Goal: Use online tool/utility: Use online tool/utility

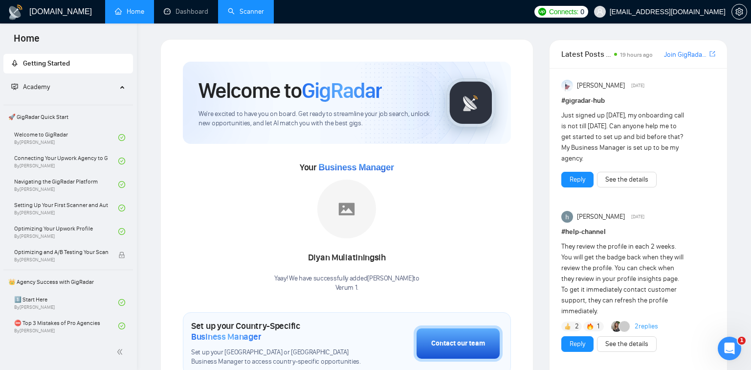
click at [263, 7] on link "Scanner" at bounding box center [246, 11] width 36 height 8
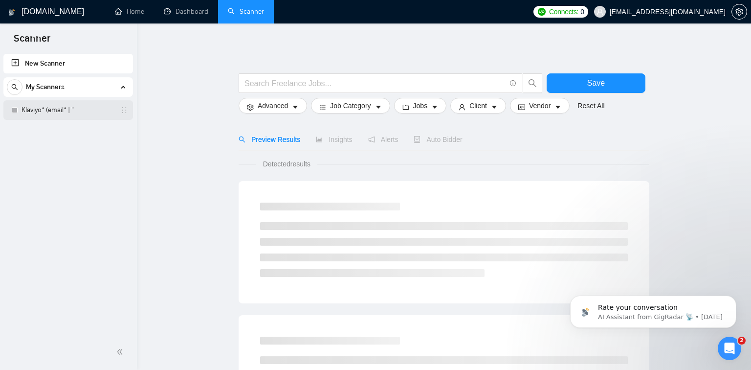
click at [76, 107] on link "Klaviyo* (email* | "" at bounding box center [68, 110] width 93 height 20
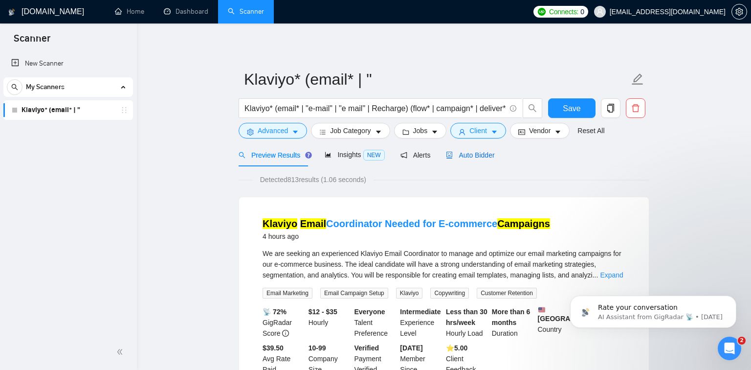
click at [461, 156] on span "Auto Bidder" at bounding box center [470, 155] width 48 height 8
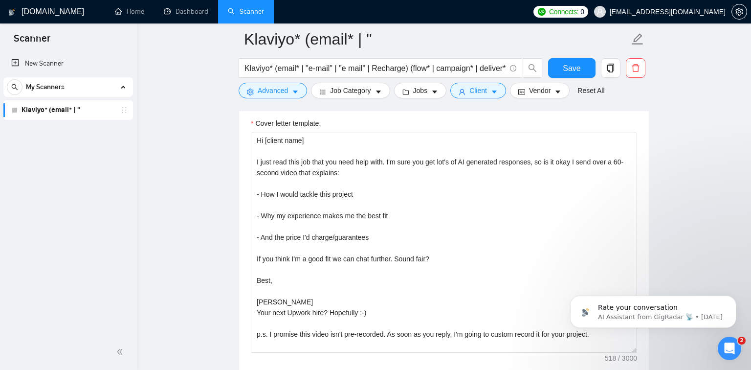
scroll to position [1065, 0]
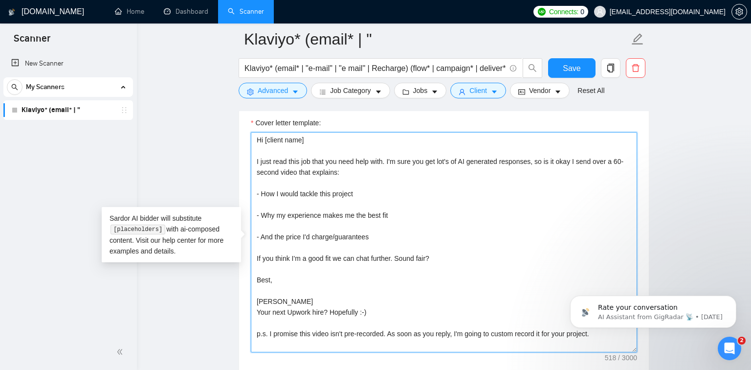
drag, startPoint x: 385, startPoint y: 162, endPoint x: 262, endPoint y: 160, distance: 123.2
click at [262, 160] on textarea "Hi [client name] I just read this job that you need help with. I'm sure you get…" at bounding box center [444, 242] width 386 height 220
click at [314, 191] on textarea "Hi [client name] I just read over the job you need with - and I'm sure you get …" at bounding box center [444, 242] width 386 height 220
click at [372, 160] on textarea "Hi [client name] I just read over the job you need with - and I'm sure you get …" at bounding box center [444, 242] width 386 height 220
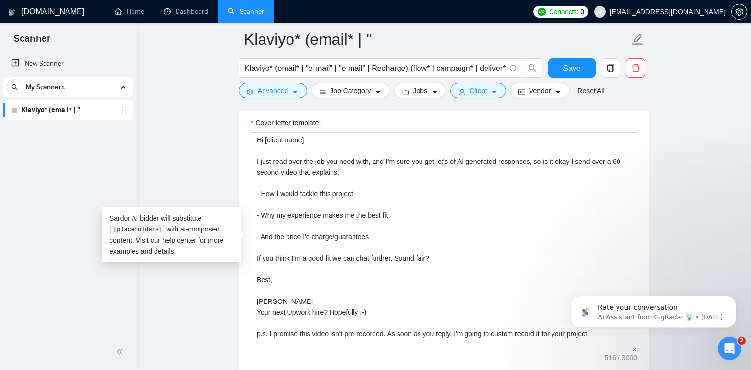
click at [674, 199] on main "Klaviyo* (email* | " Klaviyo* (email* | "e-mail" | "e mail" | Recharge) (flow* …" at bounding box center [444, 288] width 583 height 2629
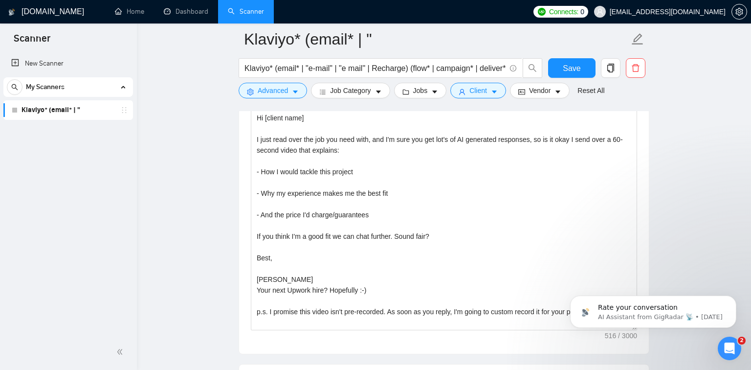
scroll to position [1092, 0]
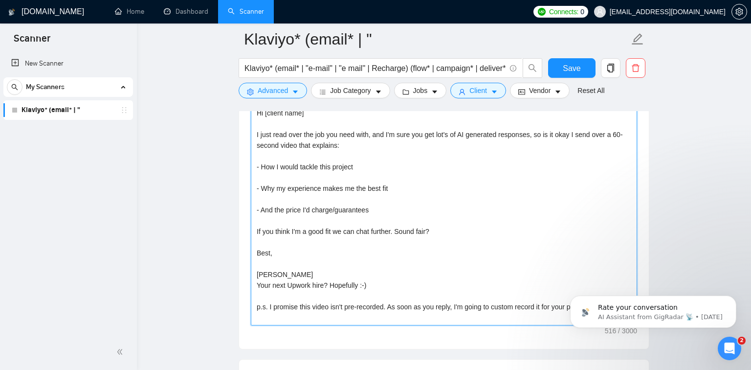
click at [423, 133] on textarea "Hi [client name] I just read over the job you need with, and I'm sure you get l…" at bounding box center [444, 215] width 386 height 220
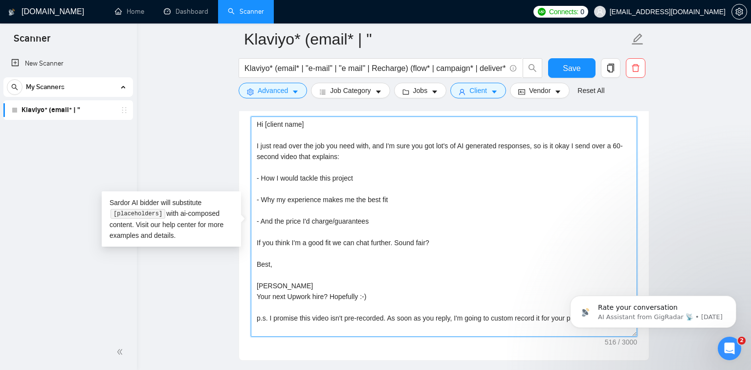
scroll to position [1080, 0]
click at [392, 240] on textarea "Hi [client name] I just read over the job you need with, and I'm sure you got l…" at bounding box center [444, 227] width 386 height 220
drag, startPoint x: 369, startPoint y: 149, endPoint x: 289, endPoint y: 148, distance: 80.2
click at [289, 148] on textarea "Hi [client name] I just read over the job you need with, and I'm sure you got l…" at bounding box center [444, 227] width 386 height 220
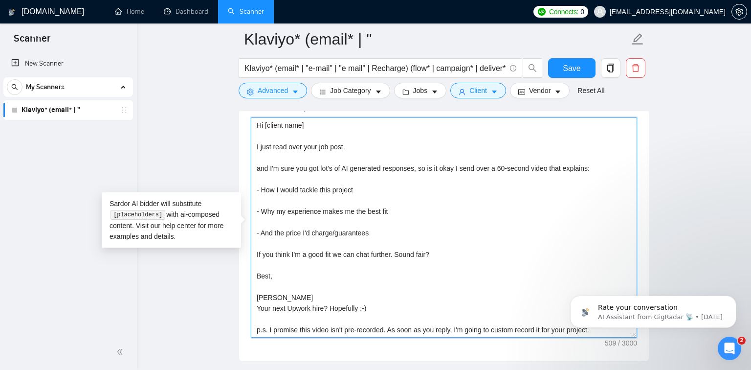
drag, startPoint x: 269, startPoint y: 167, endPoint x: 252, endPoint y: 167, distance: 17.1
click at [252, 167] on textarea "Hi [client name] I just read over your job post. and I'm sure you got lot's of …" at bounding box center [444, 227] width 386 height 220
drag, startPoint x: 326, startPoint y: 168, endPoint x: 295, endPoint y: 166, distance: 30.9
click at [295, 166] on textarea "Hi [client name] I just read over your job post. I'm sure you got lot's of AI g…" at bounding box center [444, 227] width 386 height 220
type textarea "Hi [client name] I just read over your job post. I'm sure your bored of the AI …"
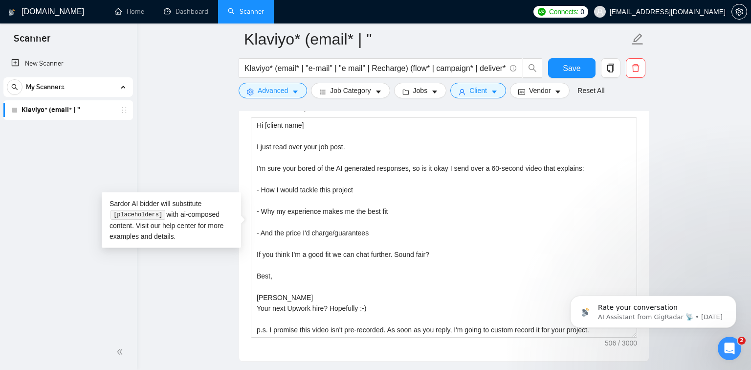
click at [167, 155] on main "Klaviyo* (email* | " Klaviyo* (email* | "e-mail" | "e mail" | Recharge) (flow* …" at bounding box center [444, 273] width 583 height 2629
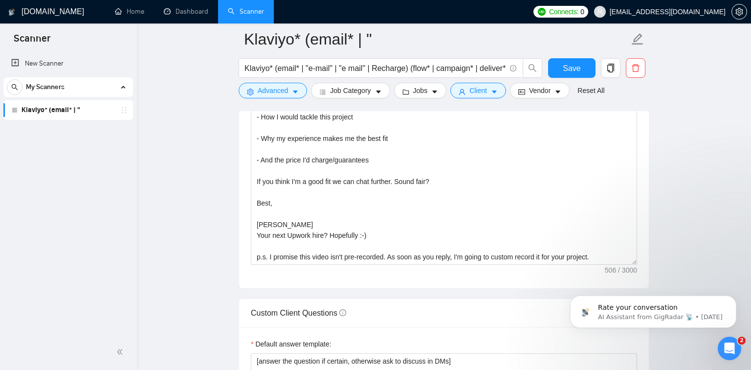
scroll to position [1290, 0]
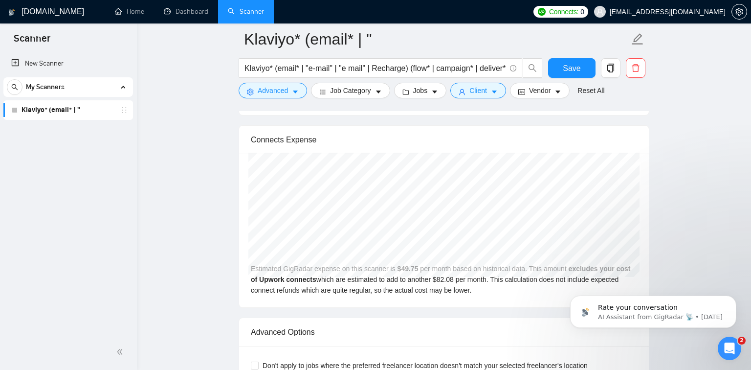
scroll to position [1871, 0]
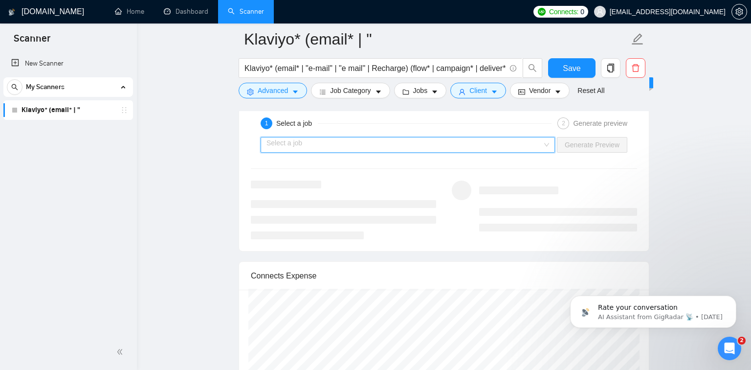
click at [347, 145] on input "search" at bounding box center [404, 144] width 276 height 15
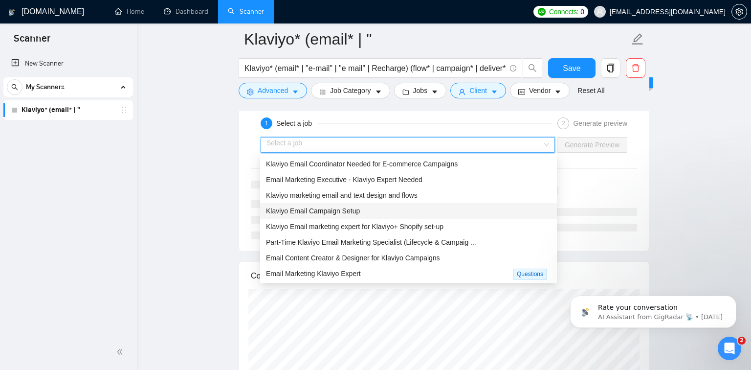
click at [354, 205] on div "Klaviyo Email Campaign Setup" at bounding box center [408, 210] width 285 height 11
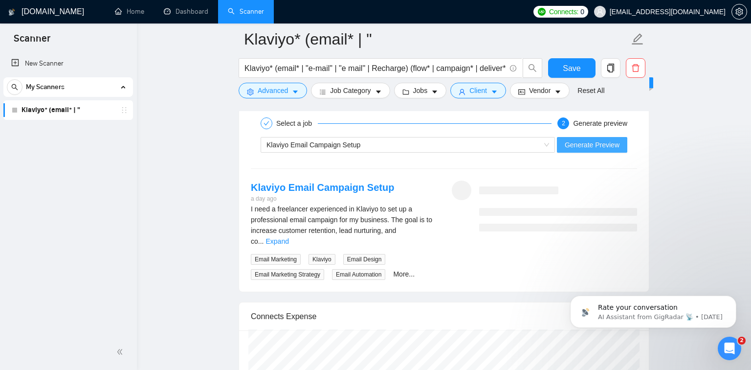
click at [600, 143] on span "Generate Preview" at bounding box center [592, 144] width 55 height 11
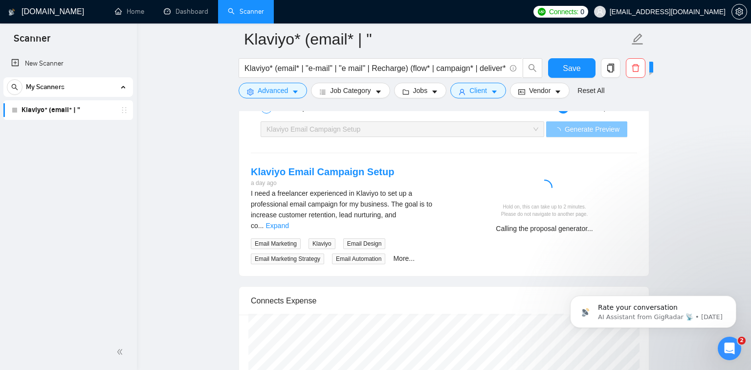
scroll to position [1887, 0]
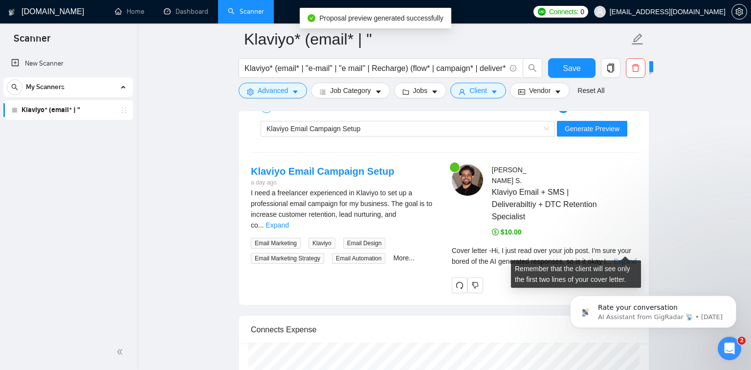
click at [619, 257] on link "Expand" at bounding box center [625, 261] width 23 height 8
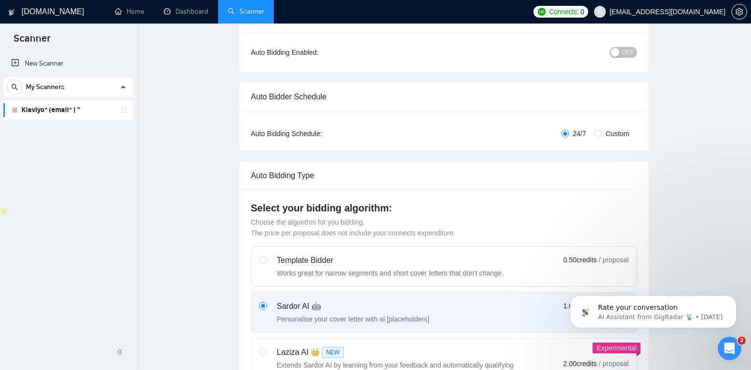
scroll to position [0, 0]
